Goal: Navigation & Orientation: Find specific page/section

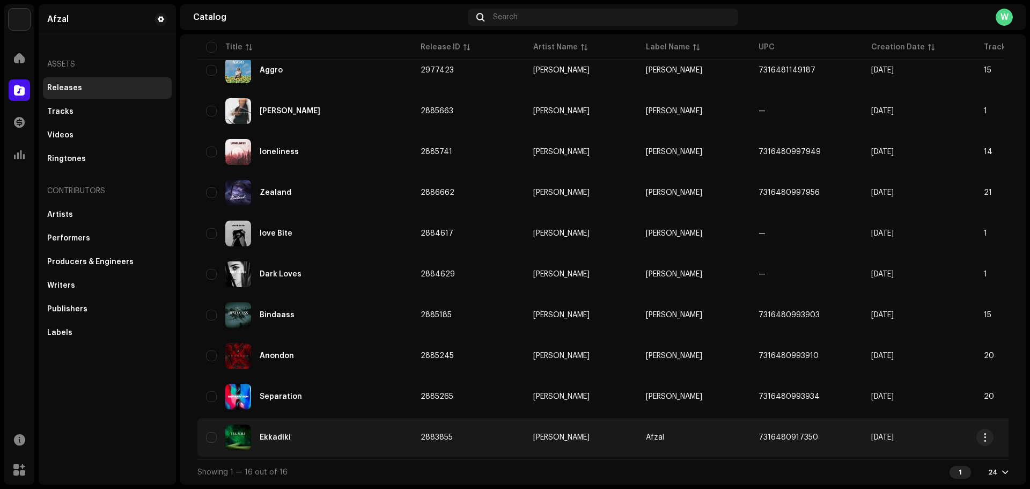
click at [279, 427] on div "Ekkadiki" at bounding box center [304, 437] width 197 height 26
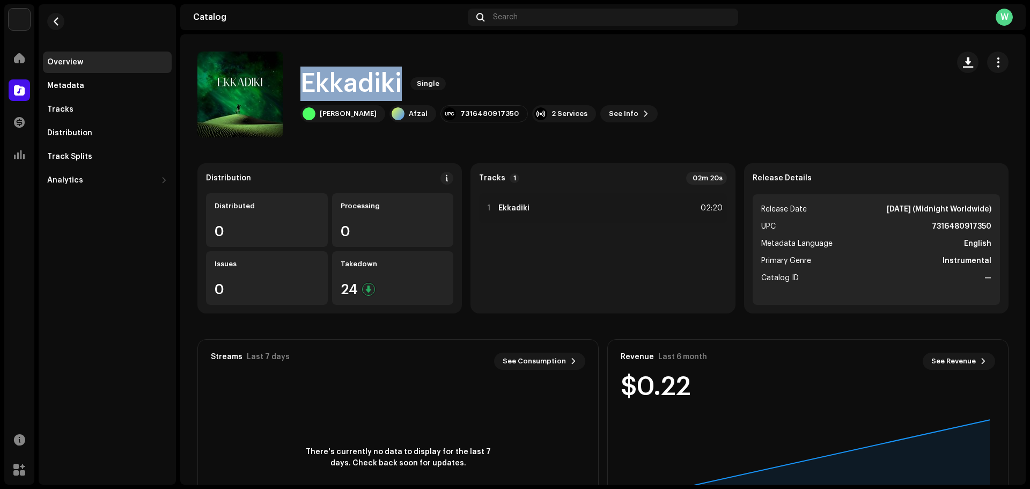
drag, startPoint x: 403, startPoint y: 80, endPoint x: 301, endPoint y: 83, distance: 102.5
click at [301, 83] on div "Ekkadiki Single" at bounding box center [478, 84] width 357 height 34
copy h1 "Ekkadiki"
click at [329, 112] on div "[PERSON_NAME]" at bounding box center [348, 113] width 57 height 9
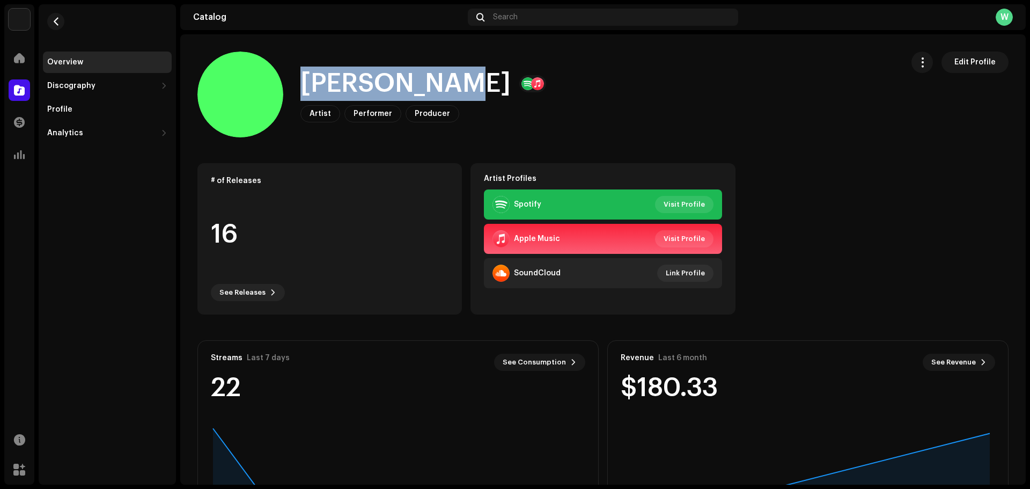
drag, startPoint x: 429, startPoint y: 80, endPoint x: 311, endPoint y: 83, distance: 118.6
click at [311, 83] on h1 "[PERSON_NAME]" at bounding box center [405, 84] width 210 height 34
copy h1 "[PERSON_NAME]"
click at [53, 19] on span "button" at bounding box center [56, 21] width 8 height 9
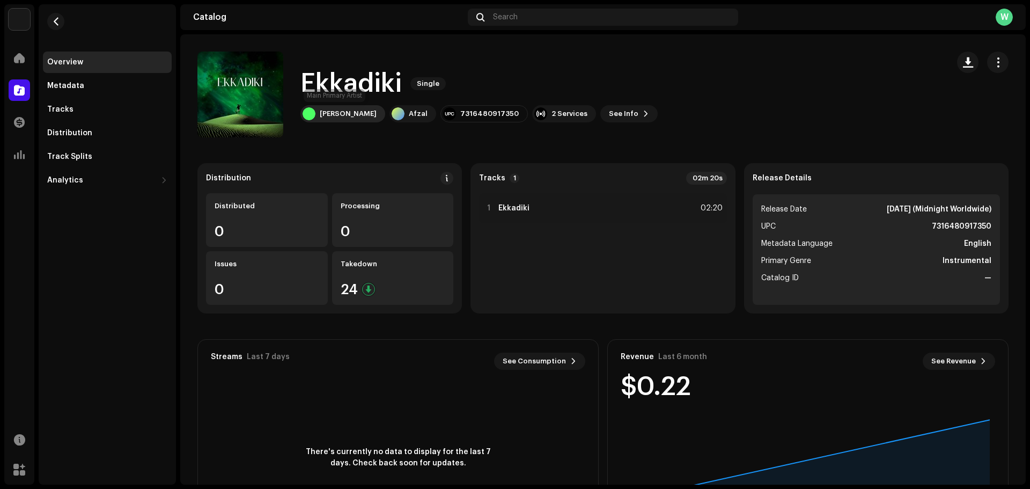
click at [342, 114] on div "[PERSON_NAME]" at bounding box center [348, 113] width 57 height 9
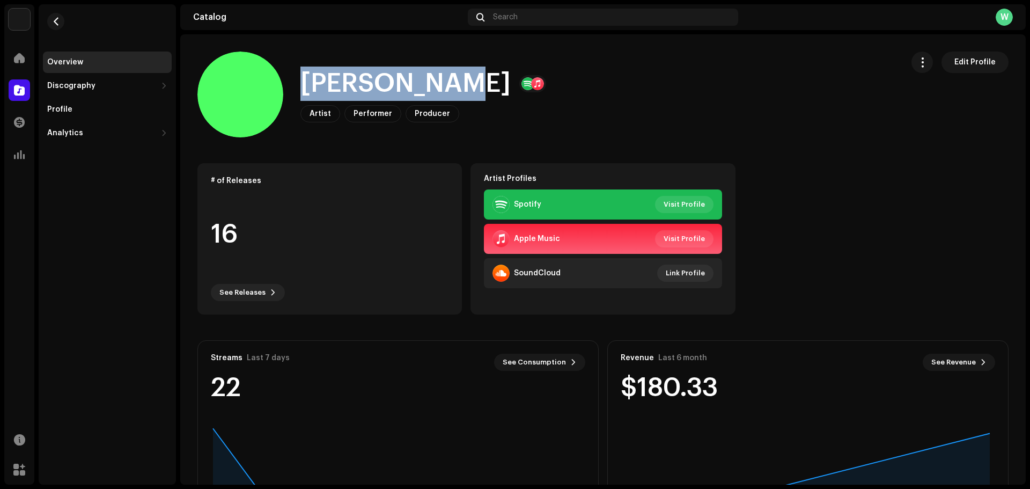
drag, startPoint x: 453, startPoint y: 84, endPoint x: 311, endPoint y: 86, distance: 141.7
click at [311, 86] on h1 "[PERSON_NAME]" at bounding box center [405, 84] width 210 height 34
copy h1 "[PERSON_NAME]"
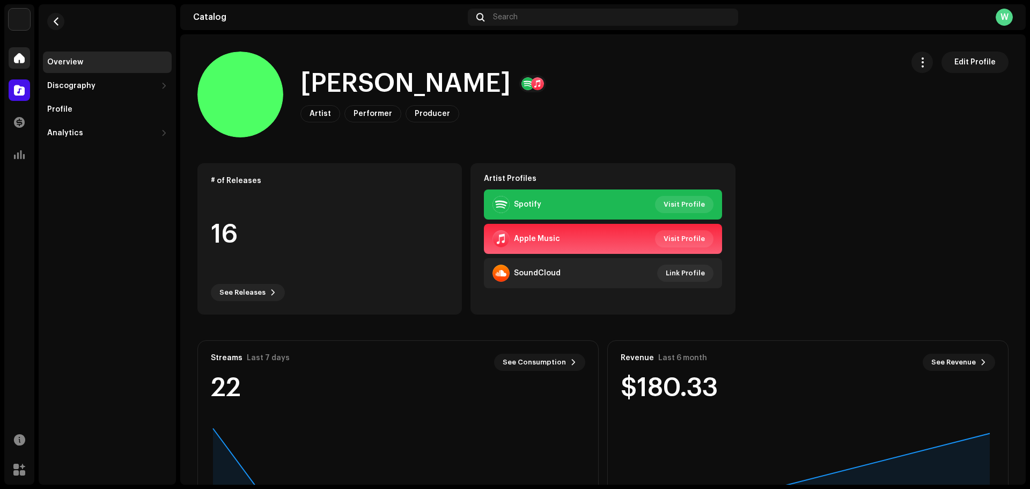
click at [22, 67] on div at bounding box center [19, 57] width 21 height 21
